Goal: Task Accomplishment & Management: Use online tool/utility

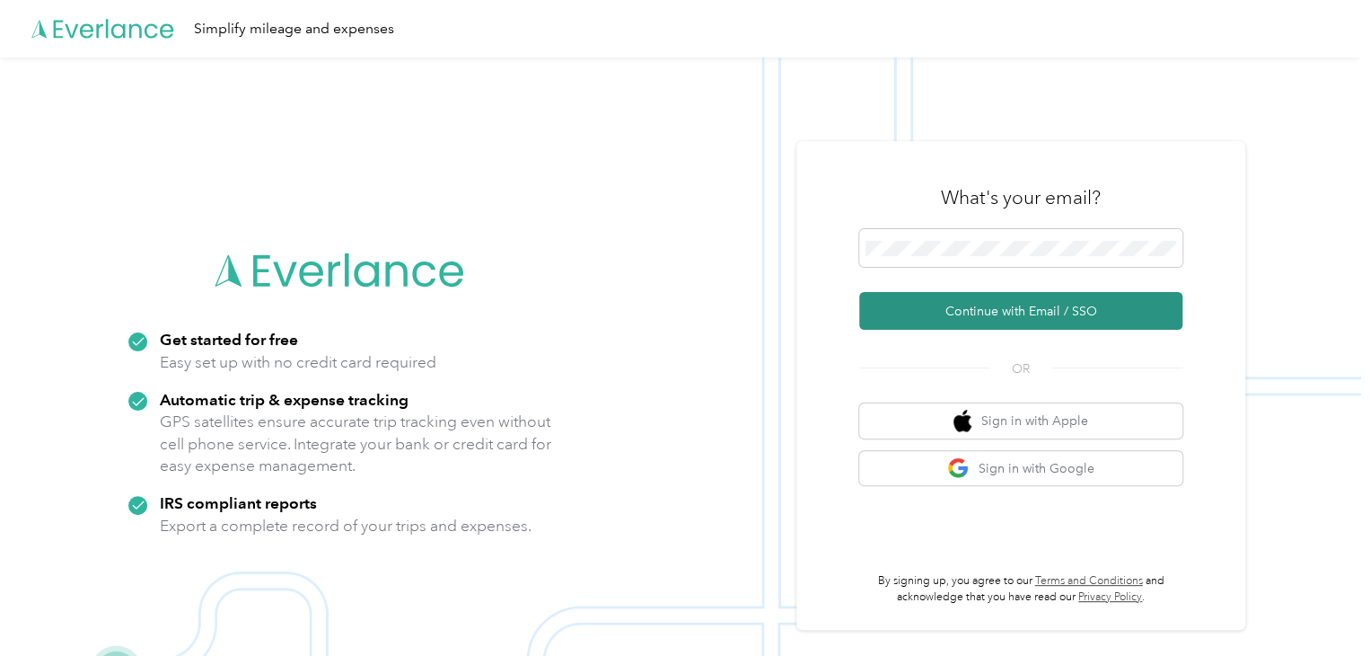
click at [1068, 304] on button "Continue with Email / SSO" at bounding box center [1020, 311] width 323 height 38
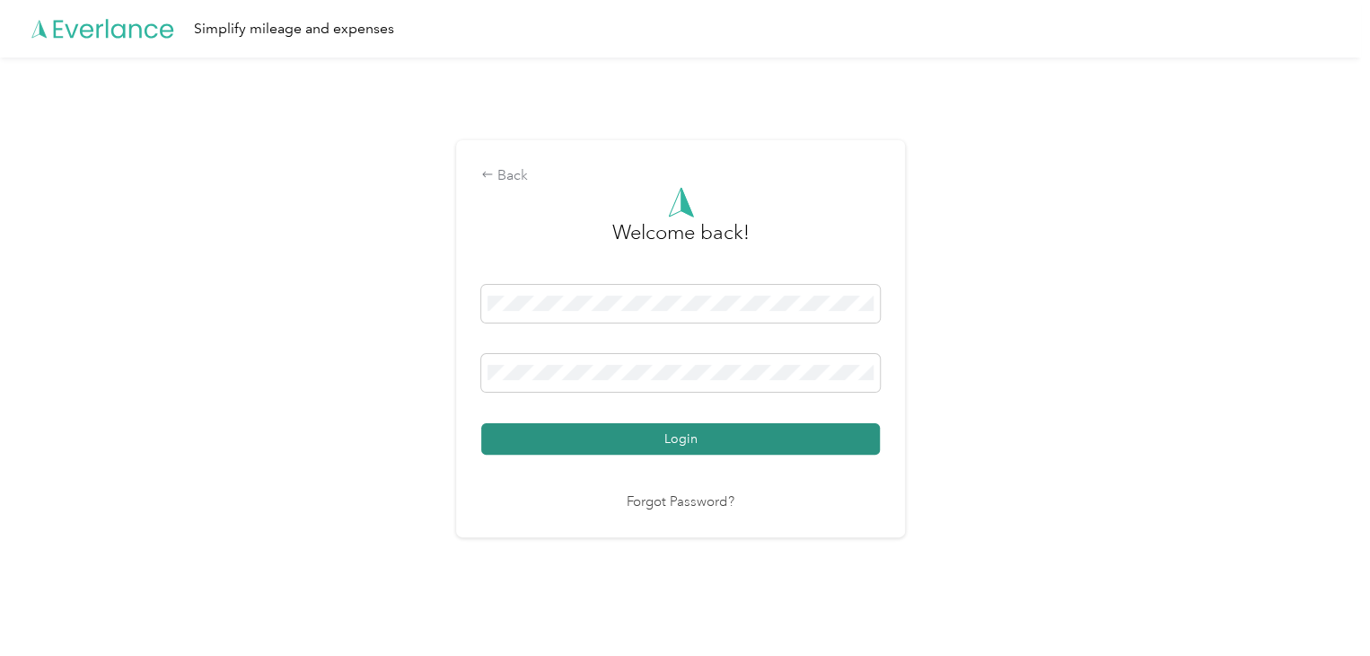
click at [650, 446] on button "Login" at bounding box center [680, 438] width 399 height 31
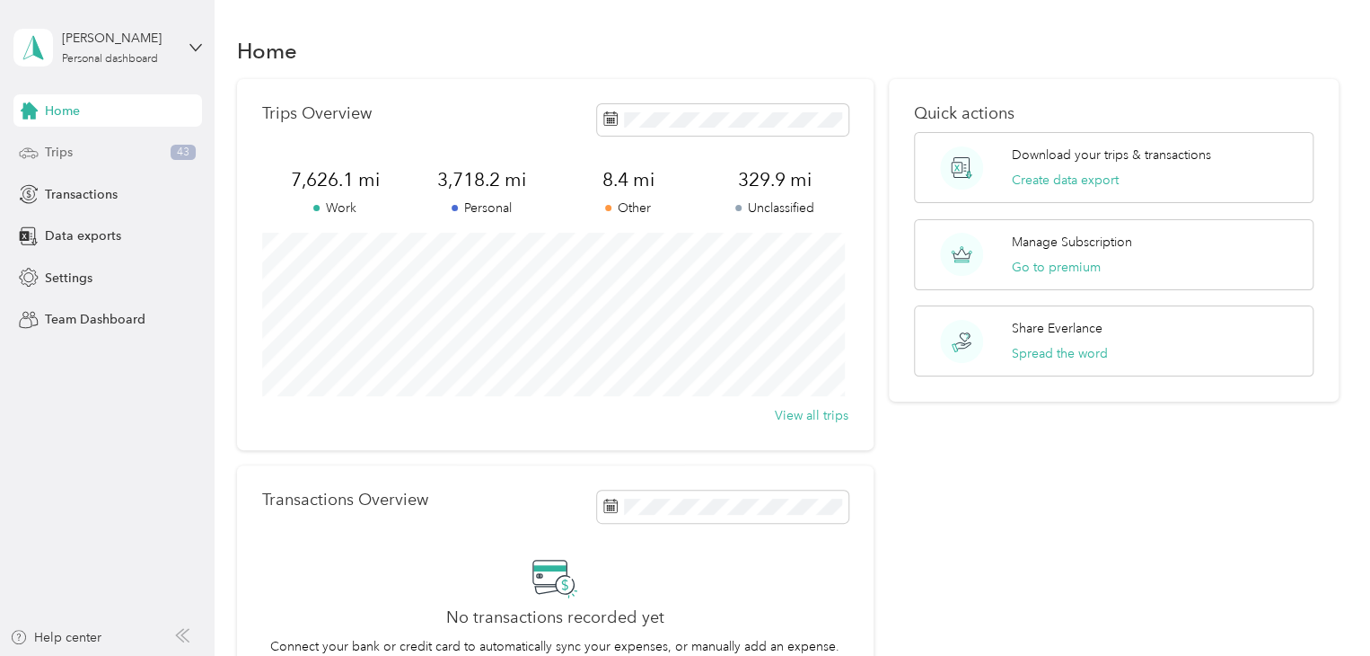
click at [75, 145] on div "Trips 43" at bounding box center [107, 152] width 189 height 32
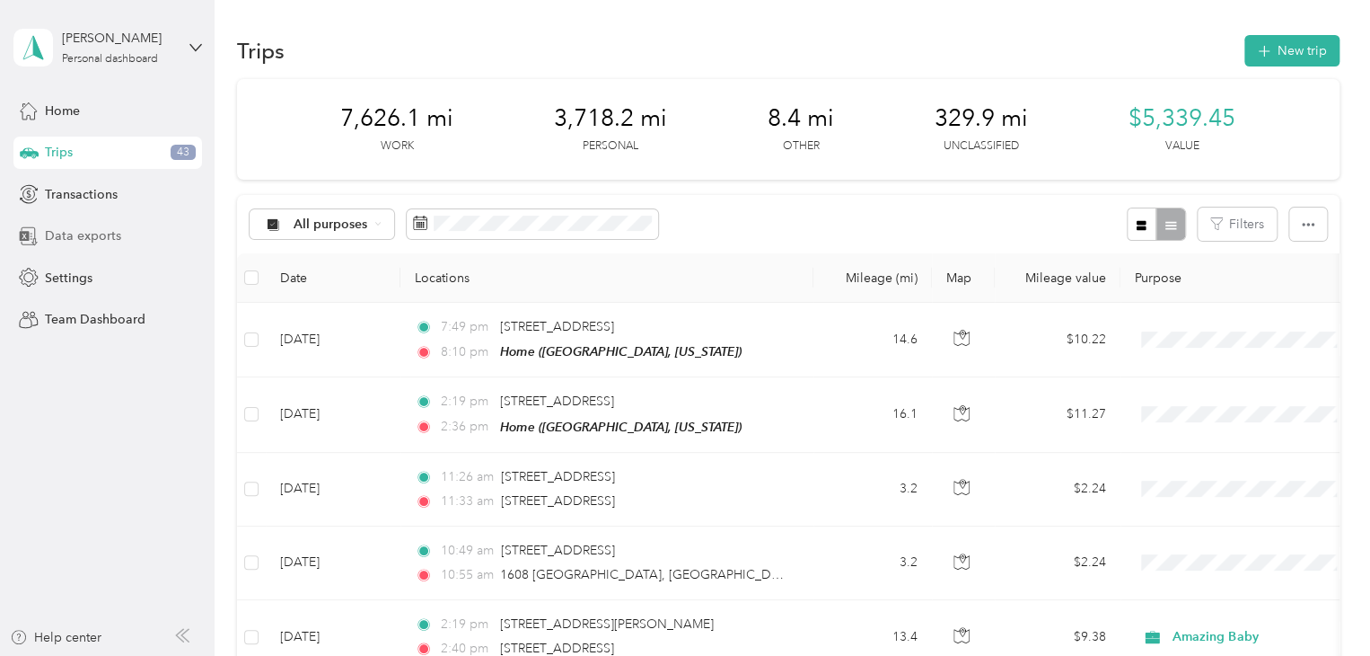
click at [62, 238] on span "Data exports" at bounding box center [83, 235] width 76 height 19
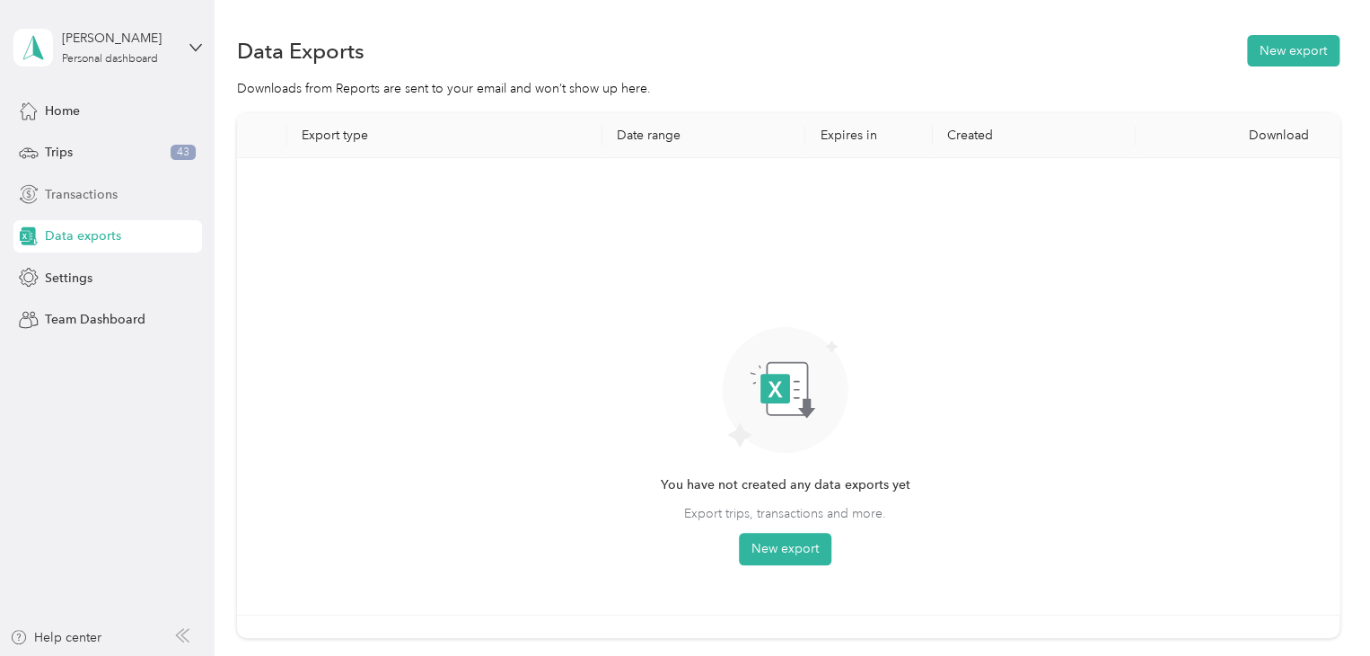
click at [111, 196] on span "Transactions" at bounding box center [81, 194] width 73 height 19
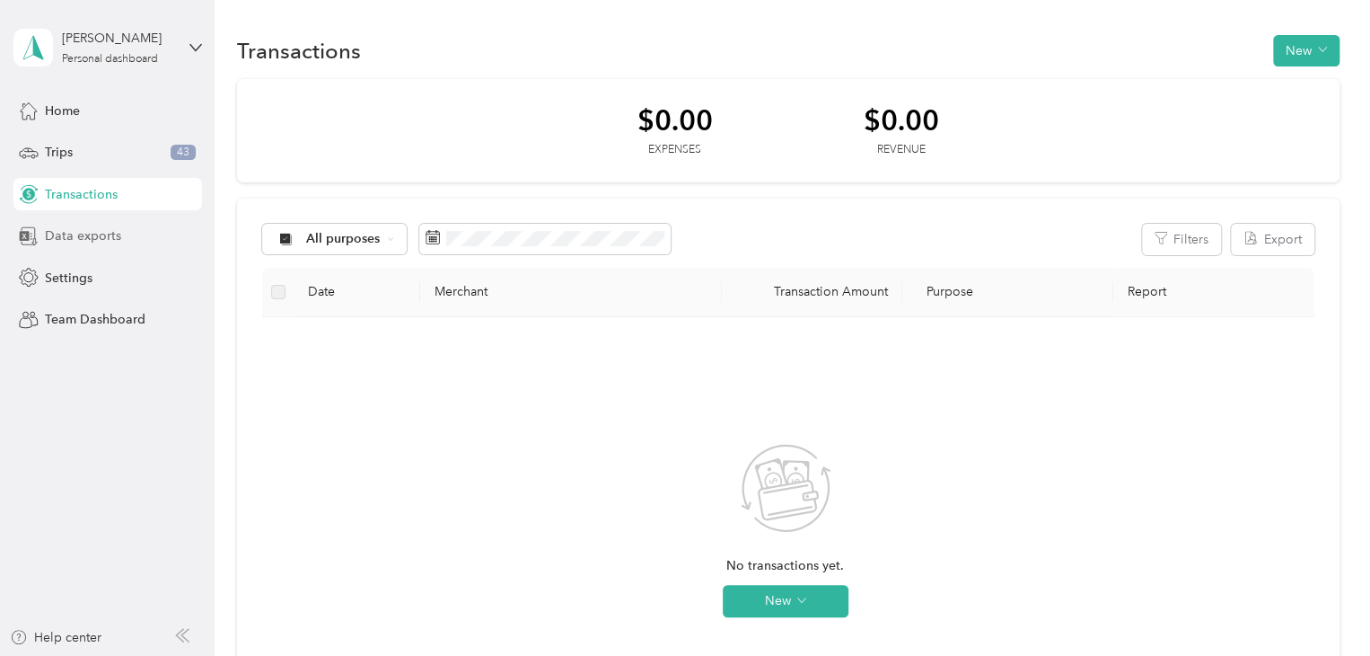
click at [99, 234] on span "Data exports" at bounding box center [83, 235] width 76 height 19
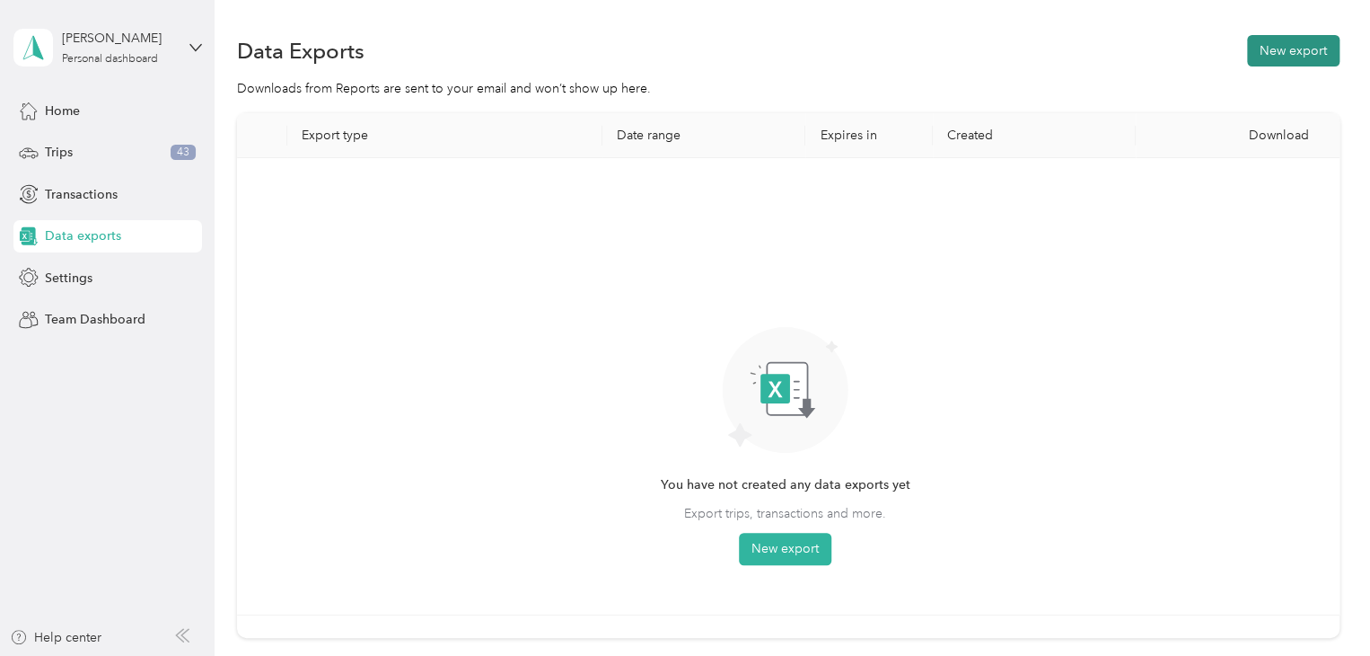
click at [1303, 49] on button "New export" at bounding box center [1293, 50] width 92 height 31
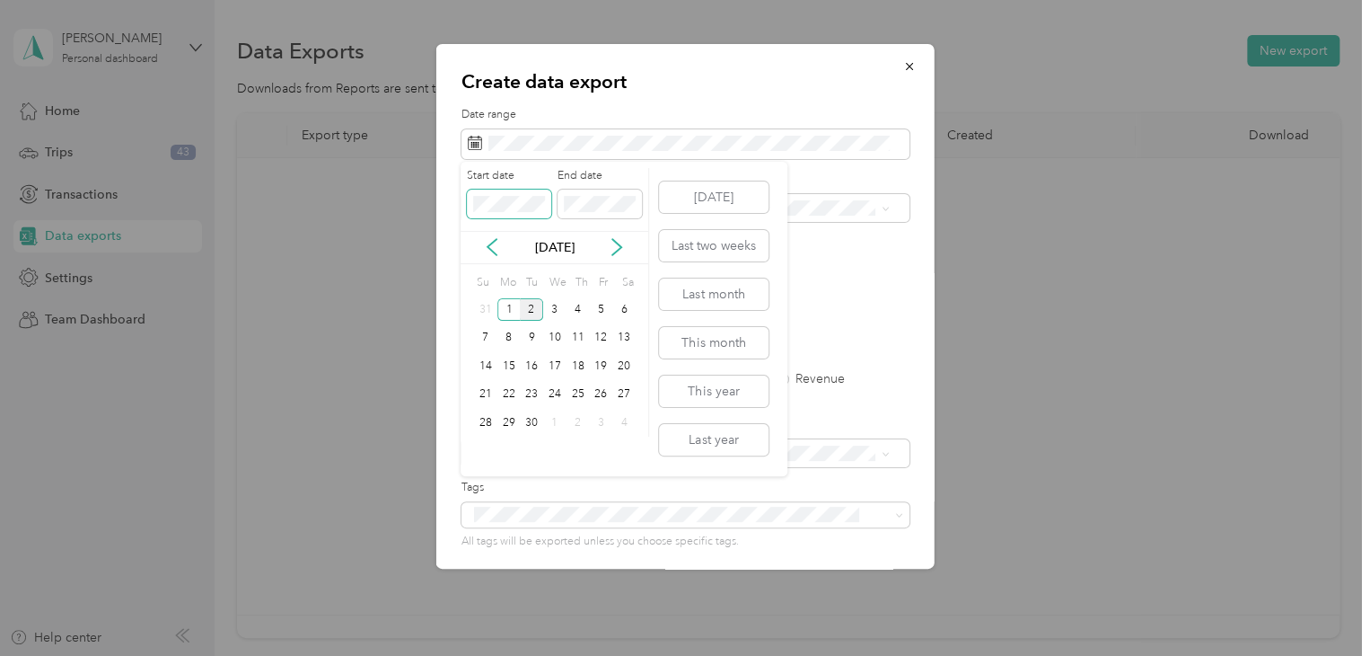
click at [443, 655] on div "Create data export Date range Purpose Advanced filters File format Excel CSV PD…" at bounding box center [680, 656] width 1361 height 0
click at [492, 250] on icon at bounding box center [492, 247] width 9 height 16
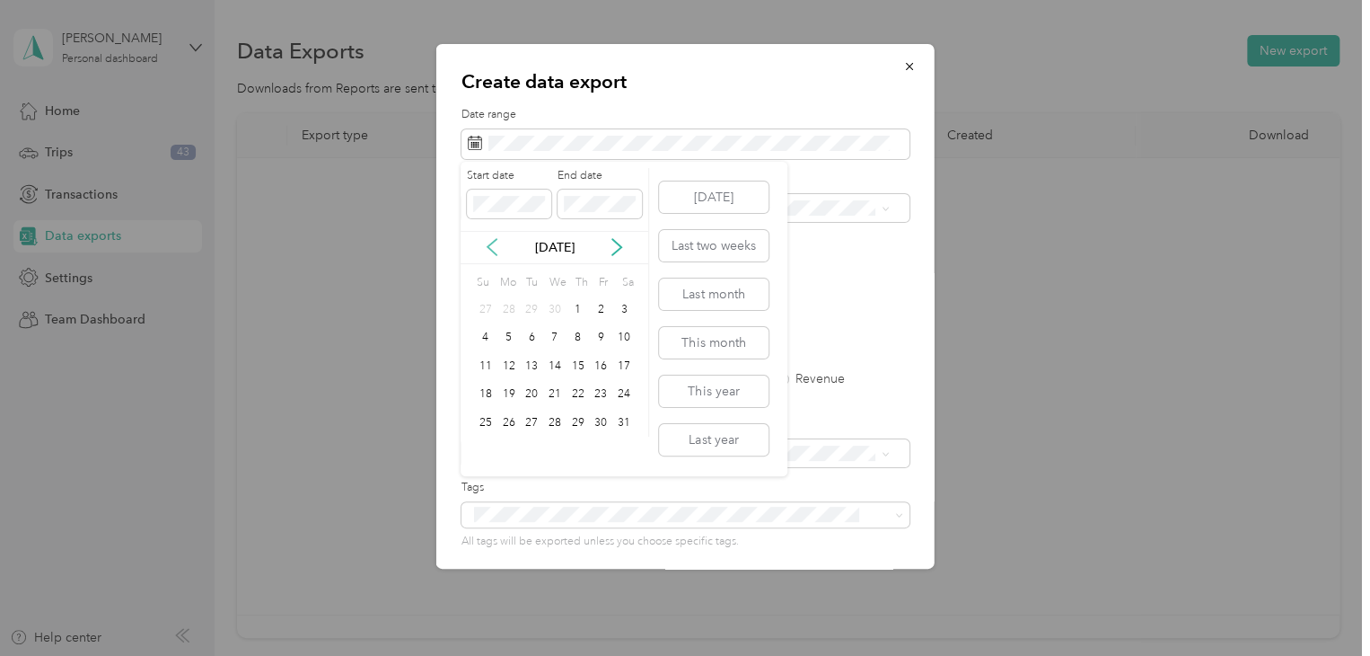
click at [492, 250] on icon at bounding box center [492, 247] width 9 height 16
click at [551, 317] on div "1" at bounding box center [554, 309] width 23 height 22
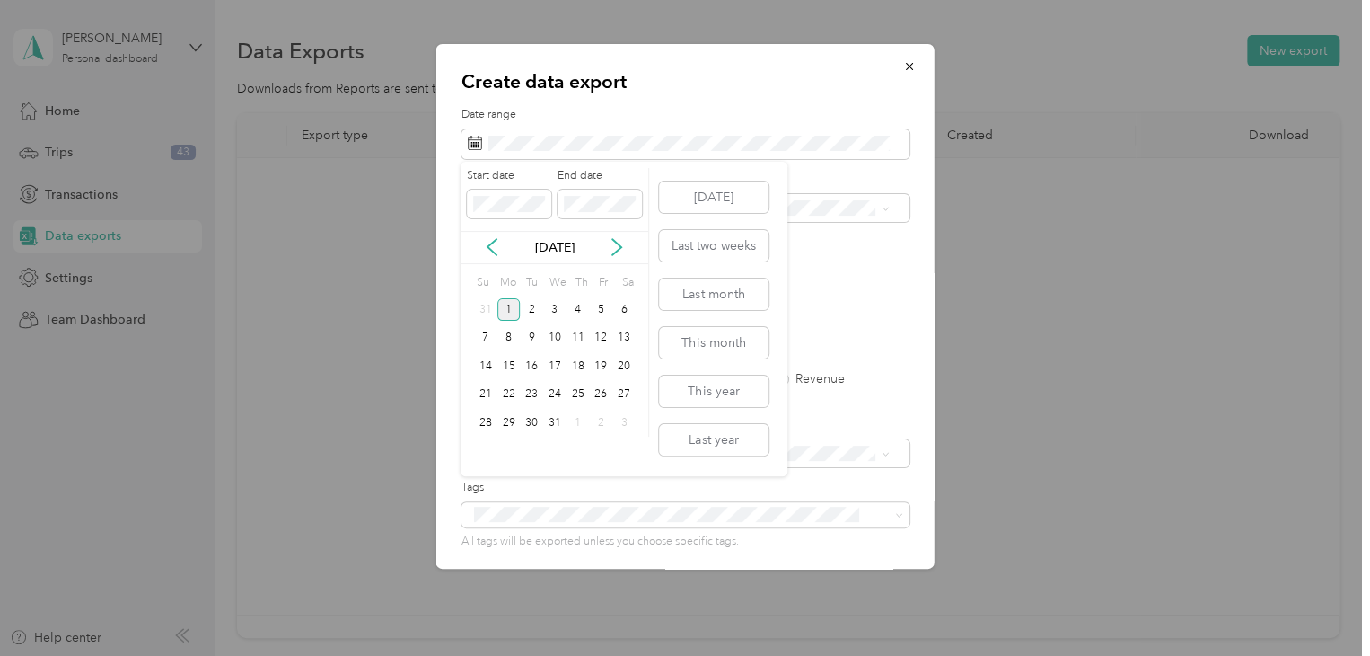
click at [506, 306] on div "1" at bounding box center [508, 309] width 23 height 22
click at [533, 205] on div "Start date End date" at bounding box center [555, 199] width 188 height 63
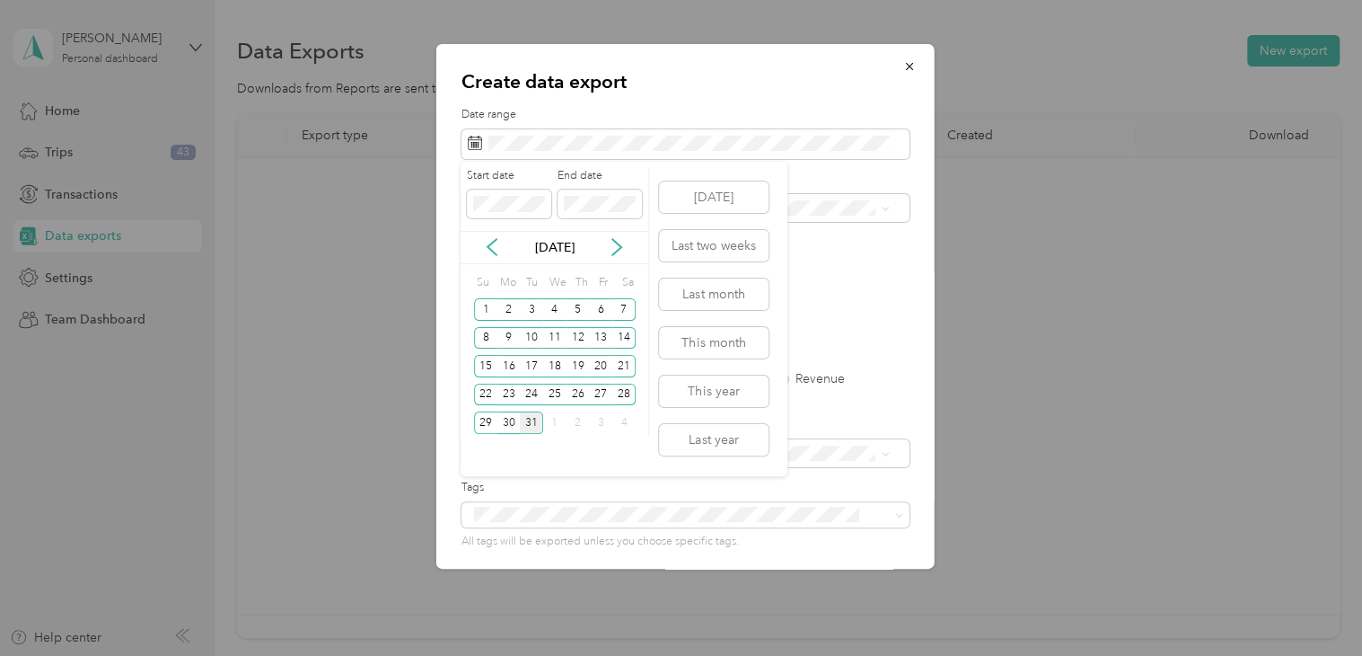
click at [525, 411] on div "31" at bounding box center [531, 422] width 23 height 22
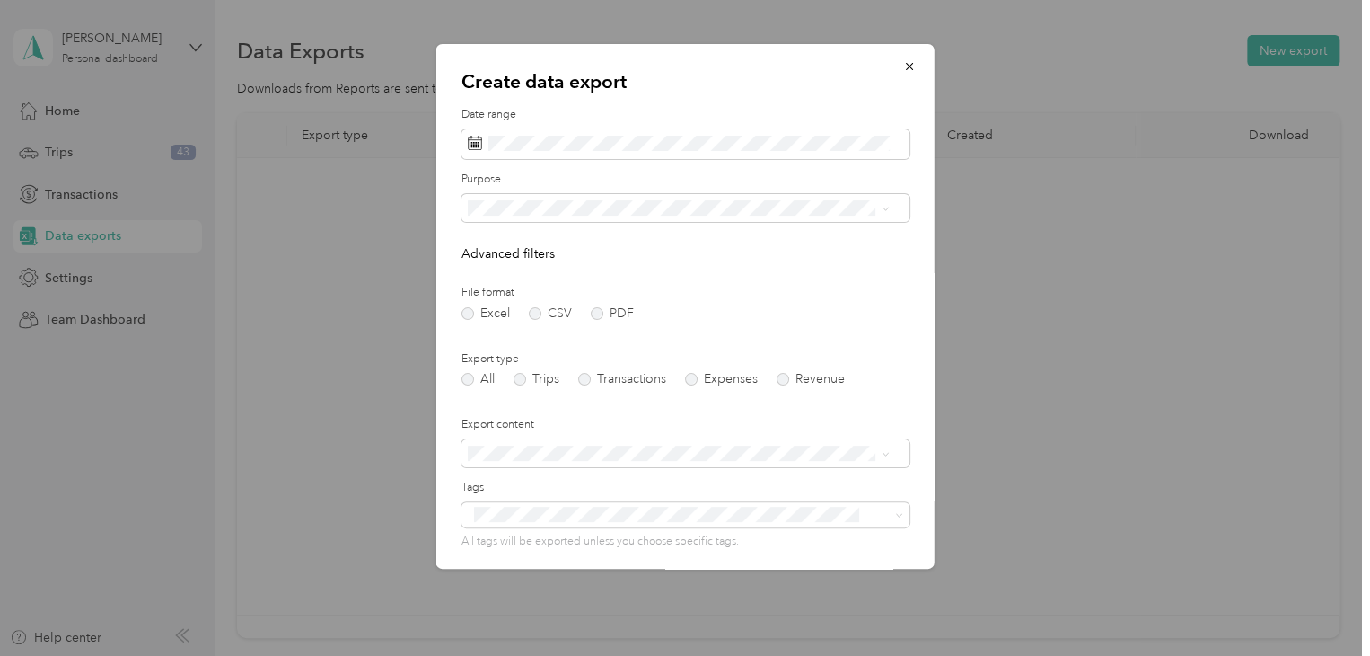
click at [867, 277] on form "Date range Purpose Advanced filters File format Excel CSV PDF Export type All T…" at bounding box center [686, 389] width 448 height 565
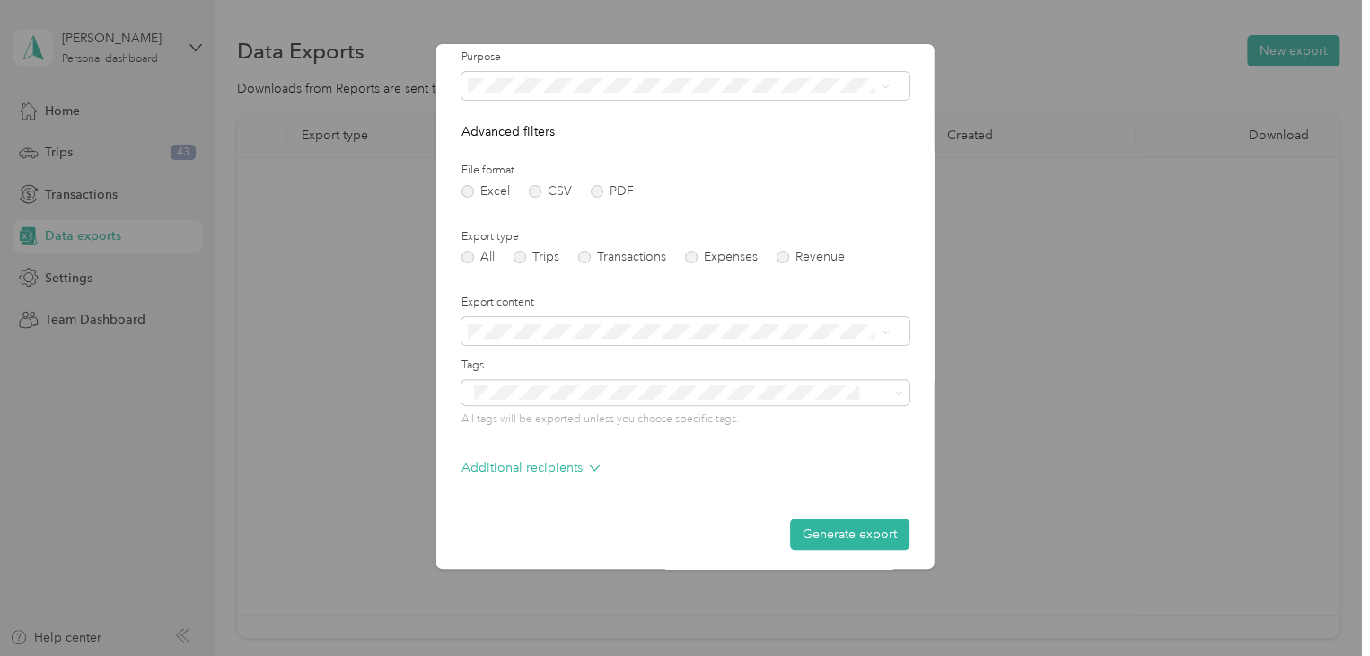
scroll to position [128, 0]
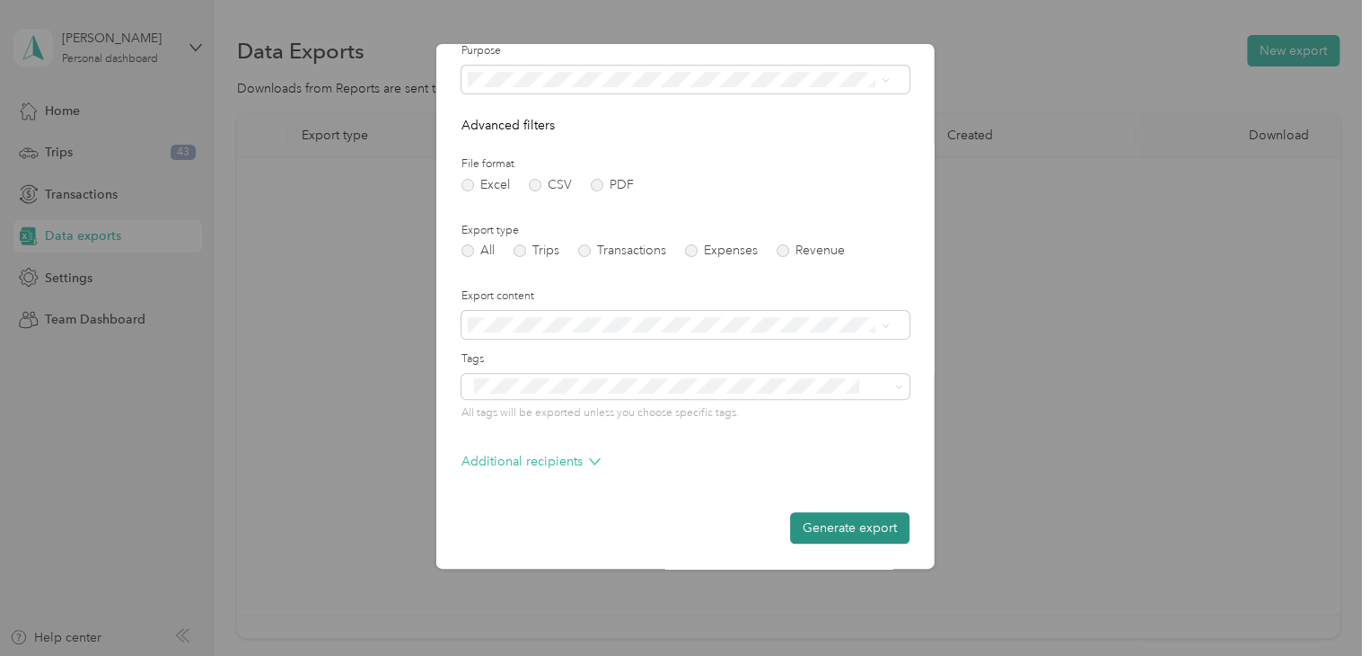
click at [820, 516] on button "Generate export" at bounding box center [849, 527] width 119 height 31
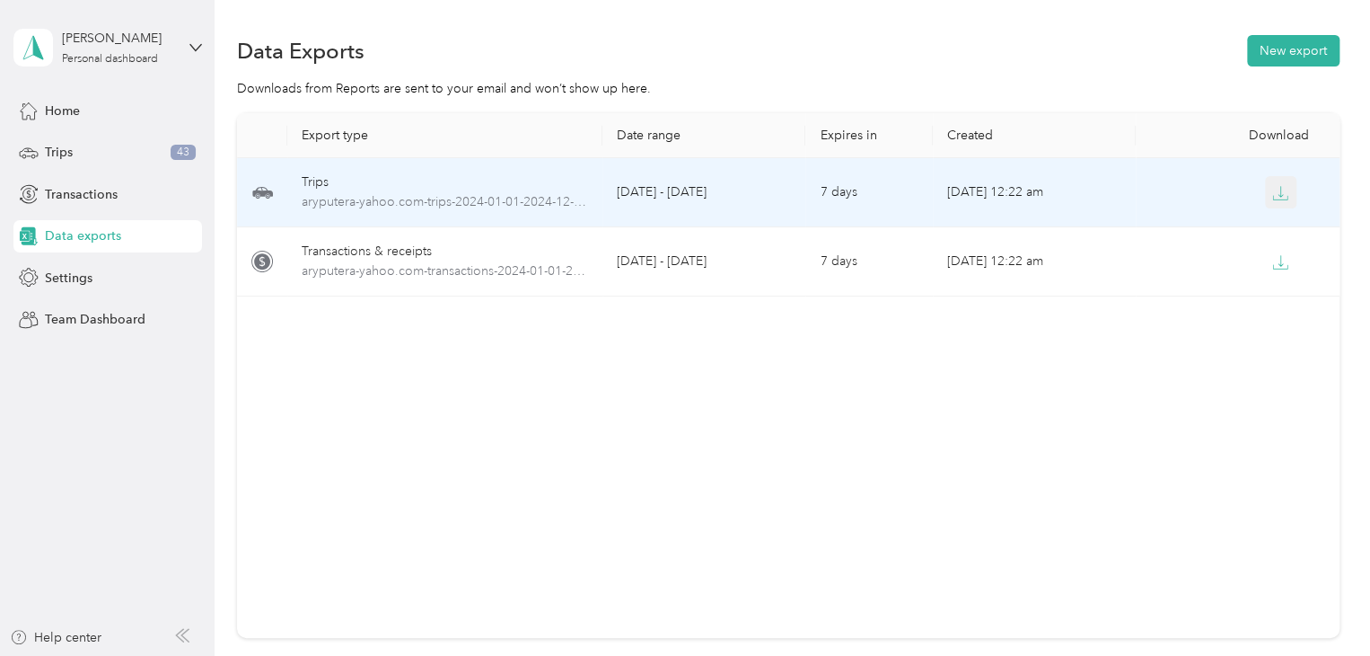
click at [1279, 195] on icon "button" at bounding box center [1281, 191] width 5 height 11
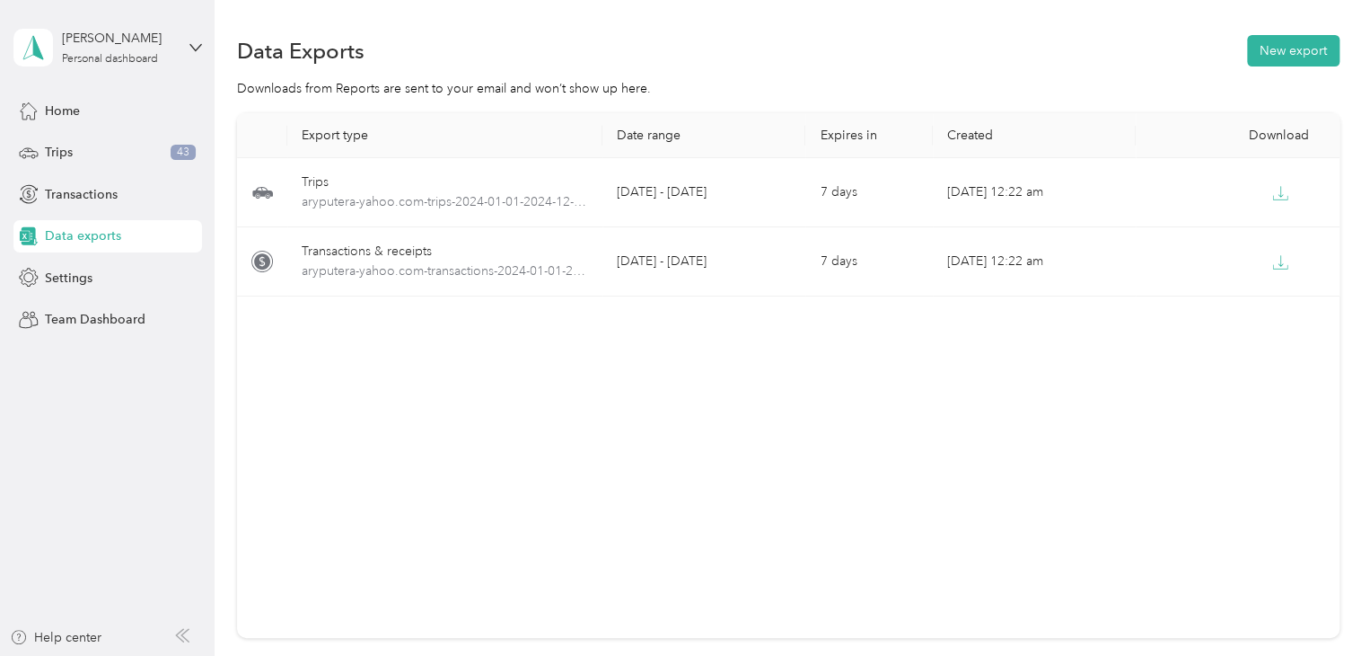
click at [1139, 568] on div "Export type Date range Expires in Created Download Trips aryputera-yahoo.com-tr…" at bounding box center [788, 375] width 1103 height 524
